Goal: Information Seeking & Learning: Learn about a topic

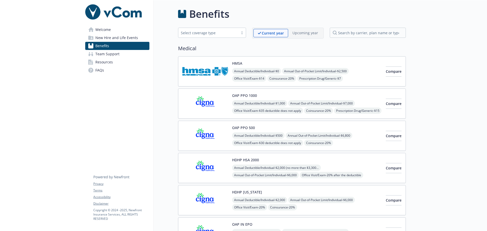
scroll to position [456, 0]
